Goal: Task Accomplishment & Management: Manage account settings

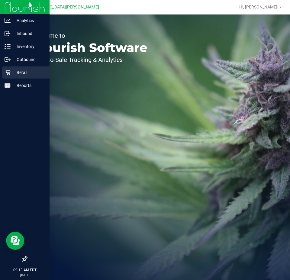
click at [16, 70] on p "Retail" at bounding box center [29, 72] width 36 height 7
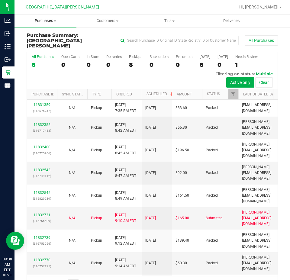
click at [49, 18] on uib-tab-heading "Purchases Summary of purchases Fulfillment All purchases" at bounding box center [46, 21] width 62 height 13
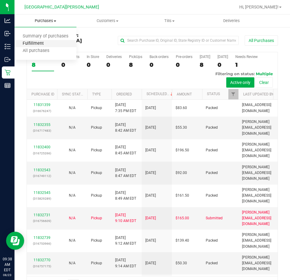
click at [38, 41] on span "Fulfillment" at bounding box center [33, 43] width 37 height 5
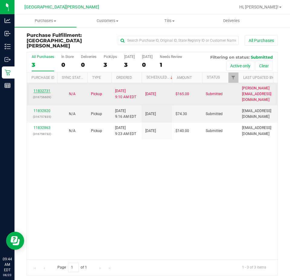
click at [41, 89] on link "11832731" at bounding box center [42, 91] width 17 height 4
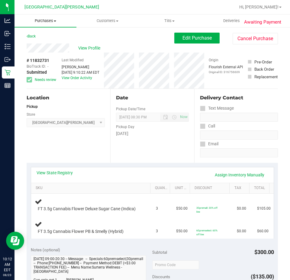
click at [45, 20] on span "Purchases" at bounding box center [46, 20] width 62 height 5
click at [37, 42] on span "Fulfillment" at bounding box center [33, 43] width 37 height 5
